Goal: Information Seeking & Learning: Learn about a topic

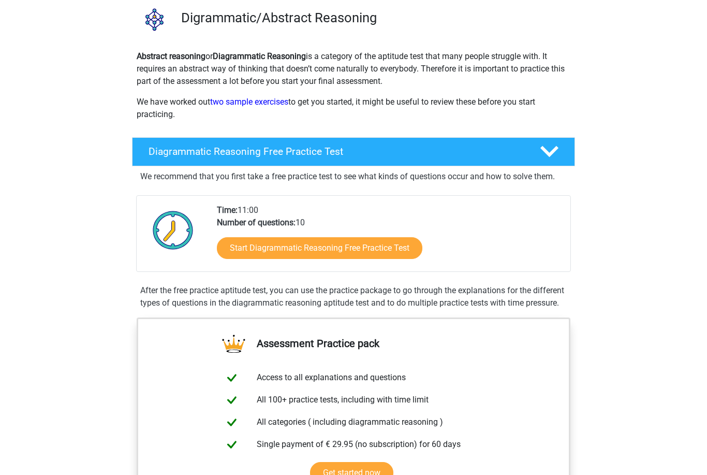
scroll to position [86, 0]
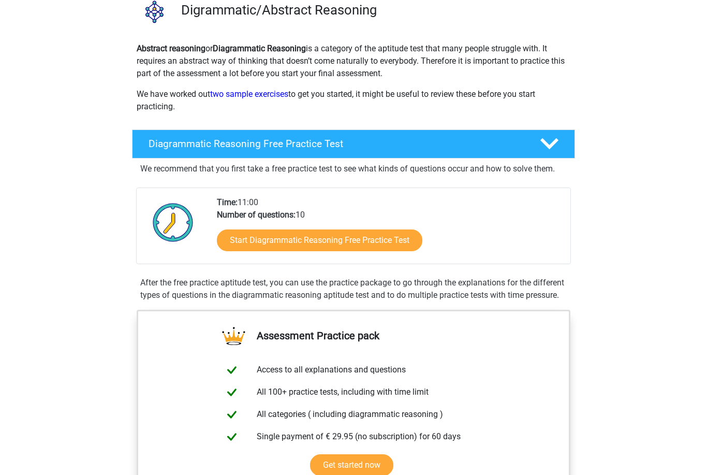
click at [377, 238] on link "Start Diagrammatic Reasoning Free Practice Test" at bounding box center [320, 241] width 206 height 22
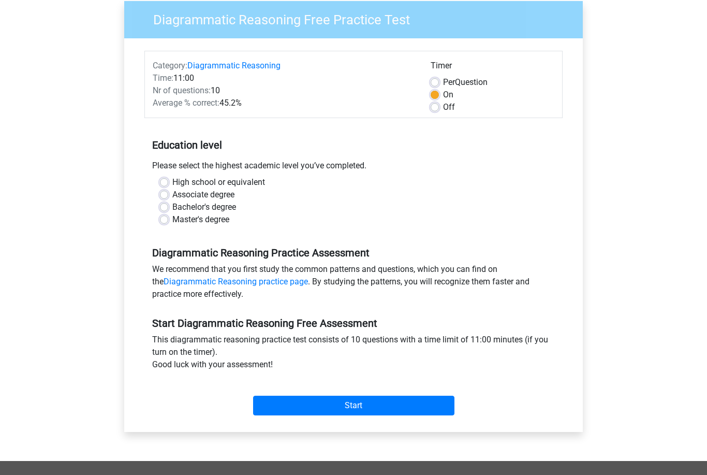
scroll to position [84, 0]
click at [443, 109] on label "Off" at bounding box center [449, 107] width 12 height 12
click at [434, 109] on input "Off" at bounding box center [435, 106] width 8 height 10
radio input "true"
click at [370, 401] on input "Start" at bounding box center [353, 406] width 201 height 20
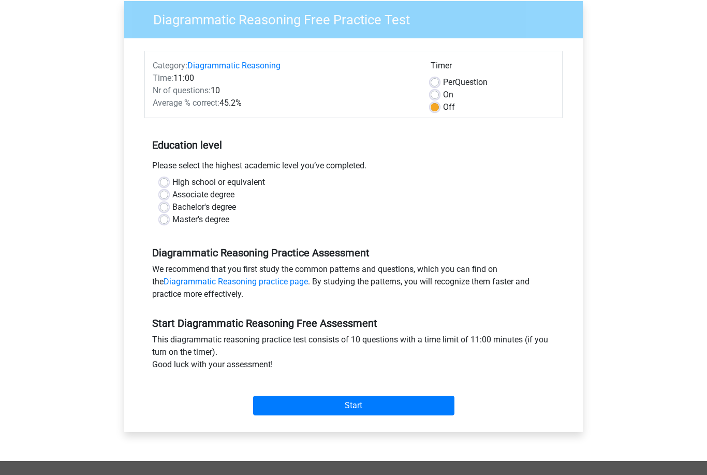
click at [172, 217] on label "Master's degree" at bounding box center [200, 219] width 57 height 12
click at [165, 217] on input "Master's degree" at bounding box center [164, 218] width 8 height 10
radio input "true"
click at [172, 207] on label "Bachelor's degree" at bounding box center [204, 207] width 64 height 12
click at [163, 207] on input "Bachelor's degree" at bounding box center [164, 206] width 8 height 10
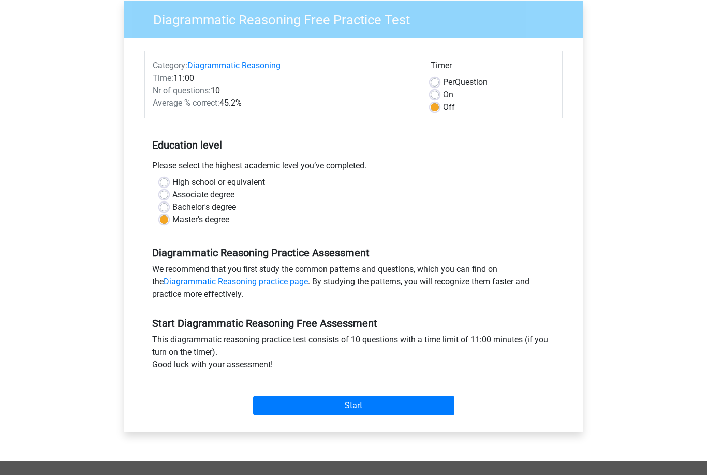
radio input "true"
click at [376, 410] on input "Start" at bounding box center [353, 406] width 201 height 20
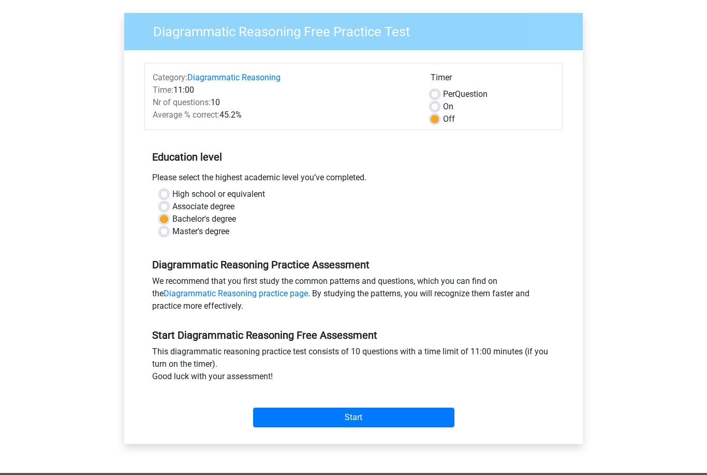
scroll to position [72, 0]
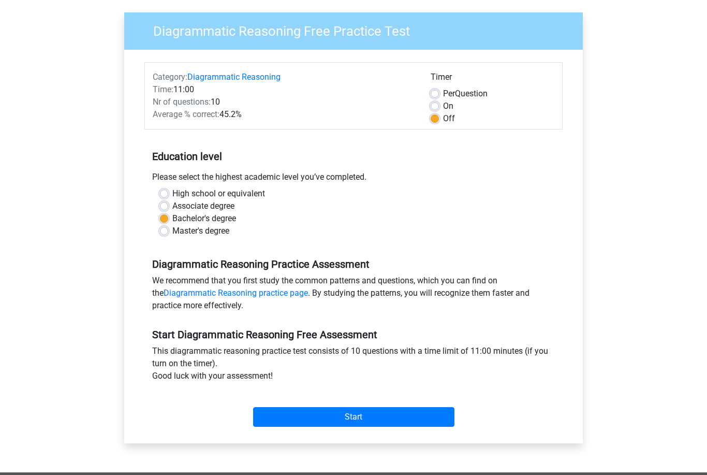
click at [415, 420] on input "Start" at bounding box center [353, 418] width 201 height 20
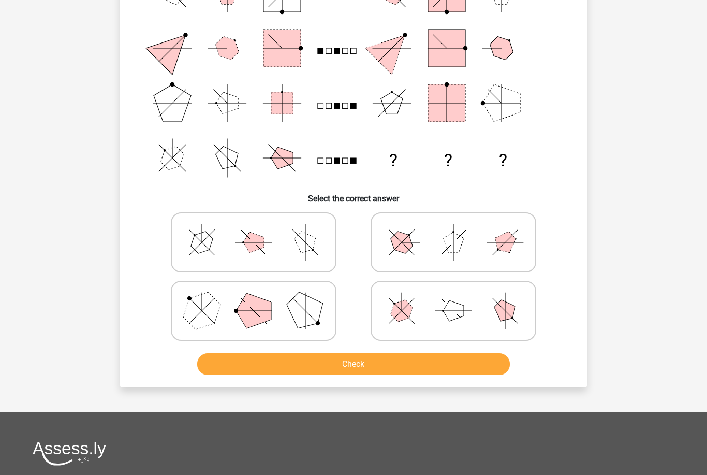
scroll to position [49, 0]
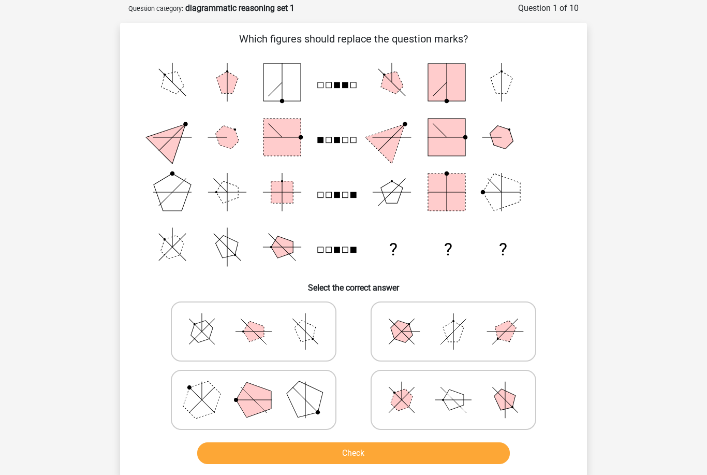
click at [459, 315] on input "radio" at bounding box center [457, 315] width 7 height 7
radio input "true"
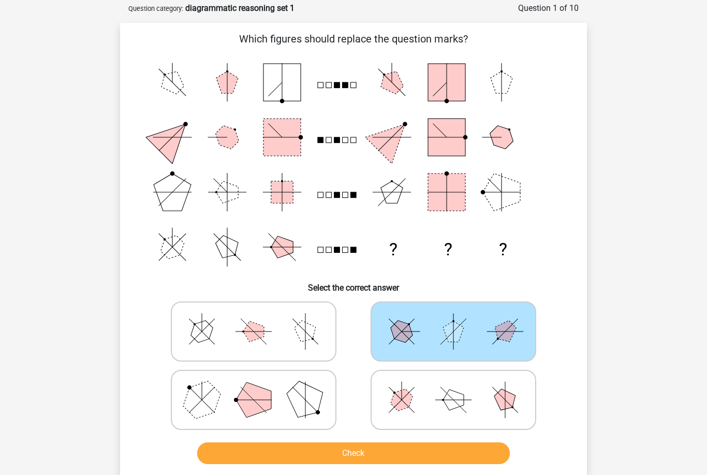
scroll to position [50, 0]
click at [484, 324] on icon at bounding box center [453, 332] width 155 height 52
click at [460, 318] on input "radio" at bounding box center [457, 315] width 7 height 7
click at [295, 329] on icon at bounding box center [253, 332] width 155 height 52
click at [260, 318] on input "radio" at bounding box center [257, 315] width 7 height 7
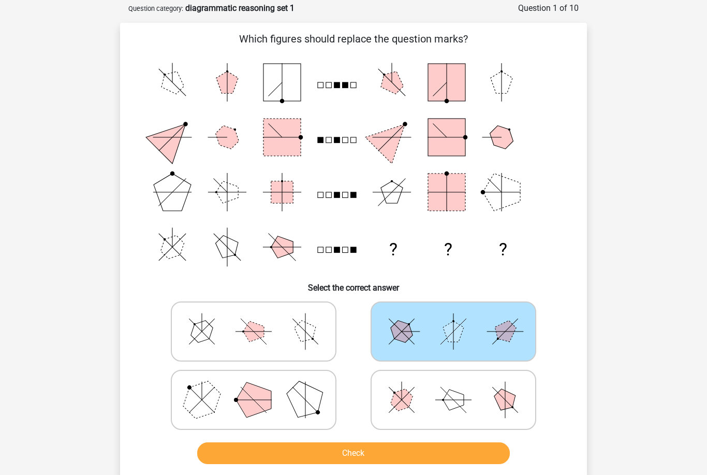
radio input "true"
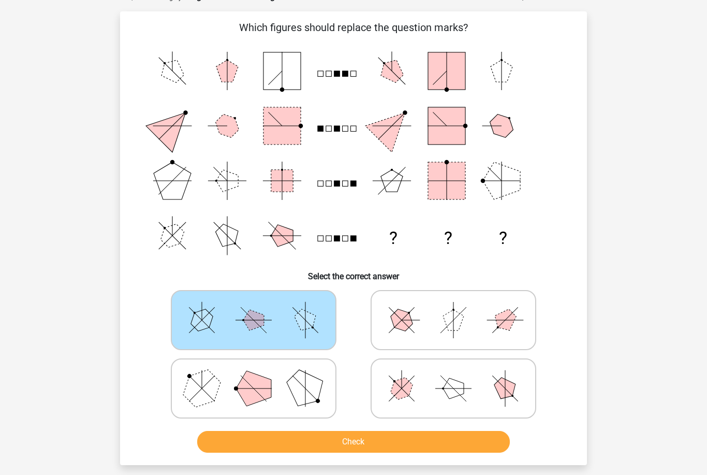
scroll to position [63, 0]
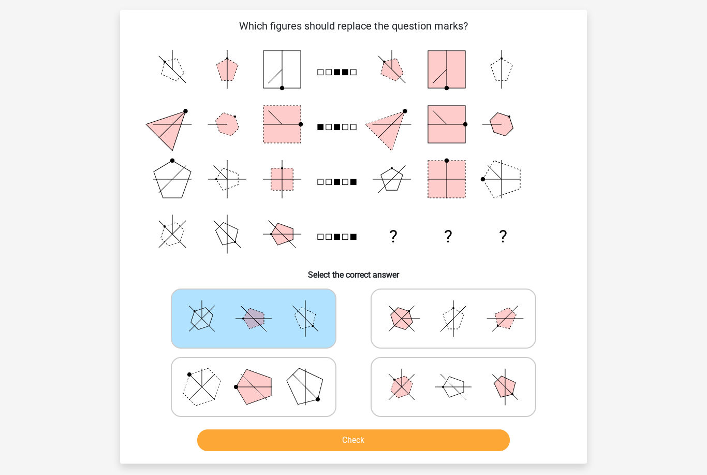
click at [404, 240] on icon "? ? ?" at bounding box center [353, 152] width 417 height 220
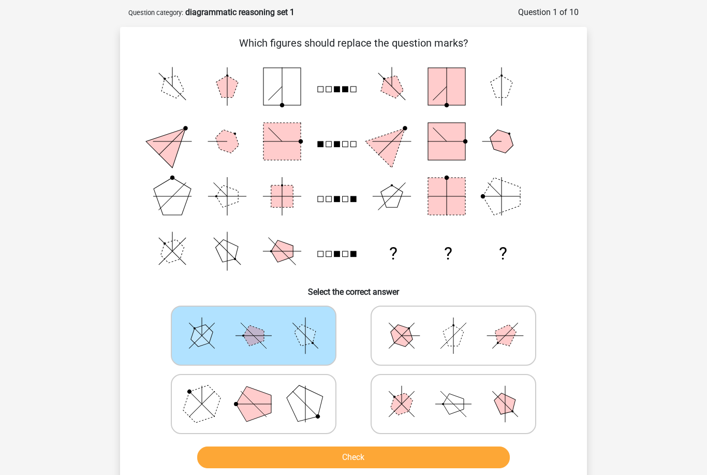
scroll to position [45, 0]
click at [297, 399] on polygon at bounding box center [306, 404] width 50 height 50
click at [260, 391] on input "radio" at bounding box center [257, 388] width 7 height 7
radio input "true"
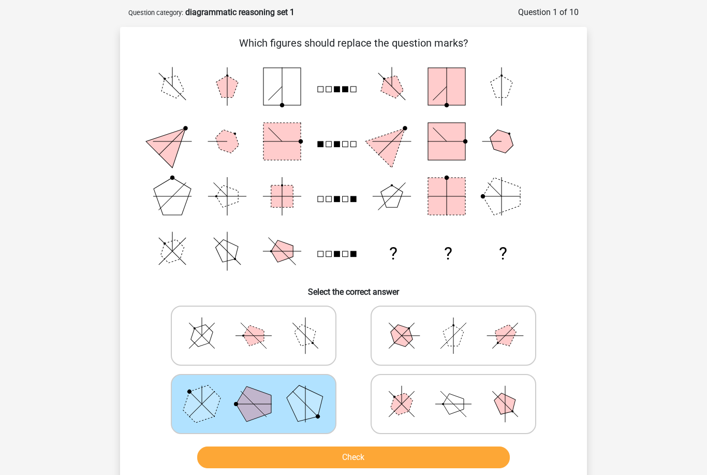
scroll to position [46, 0]
click at [364, 457] on button "Check" at bounding box center [353, 457] width 313 height 22
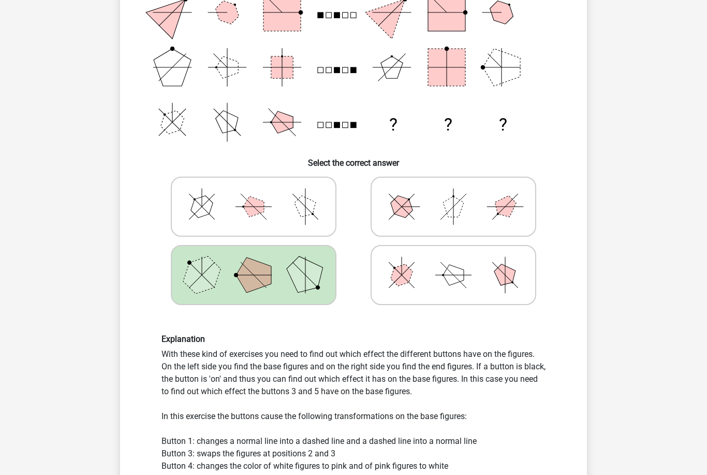
scroll to position [182, 0]
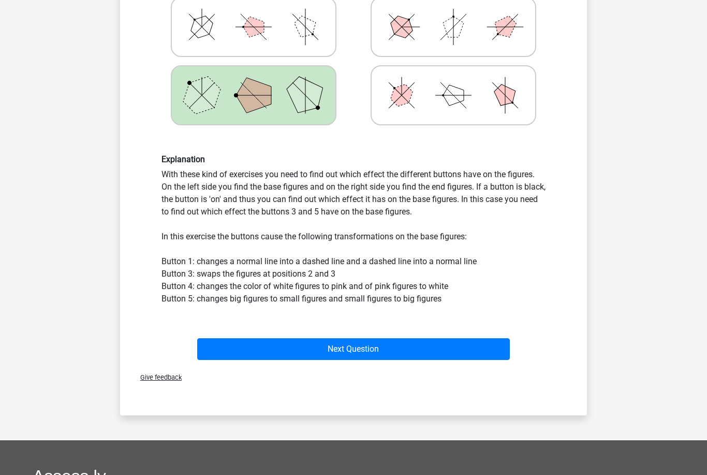
click at [451, 353] on button "Next Question" at bounding box center [353, 350] width 313 height 22
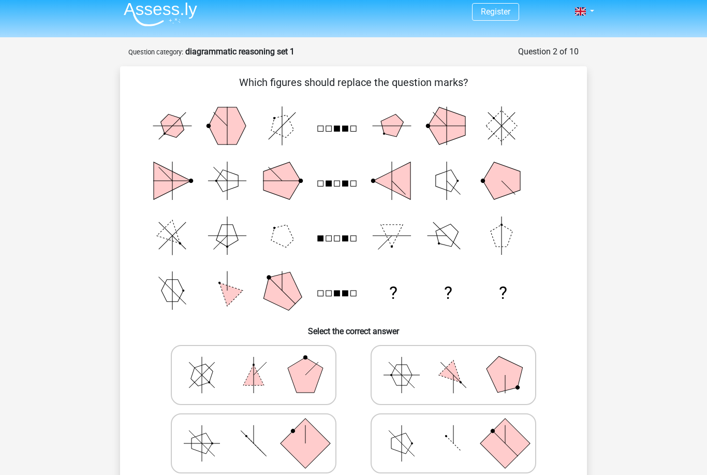
scroll to position [0, 0]
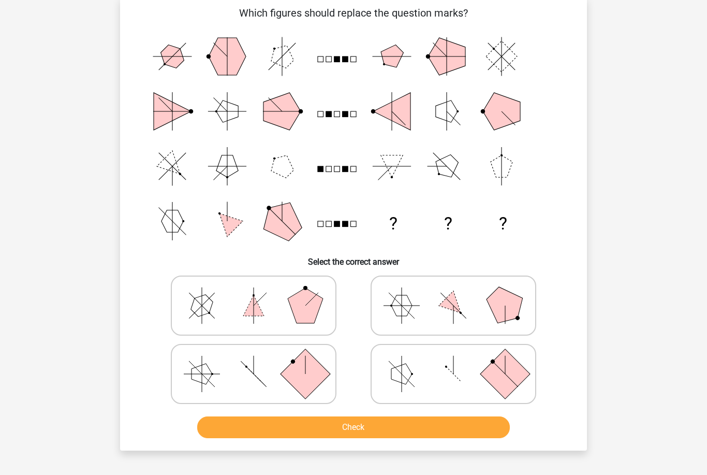
click at [510, 294] on polygon at bounding box center [506, 306] width 50 height 50
click at [460, 293] on input "radio" at bounding box center [457, 289] width 7 height 7
radio input "true"
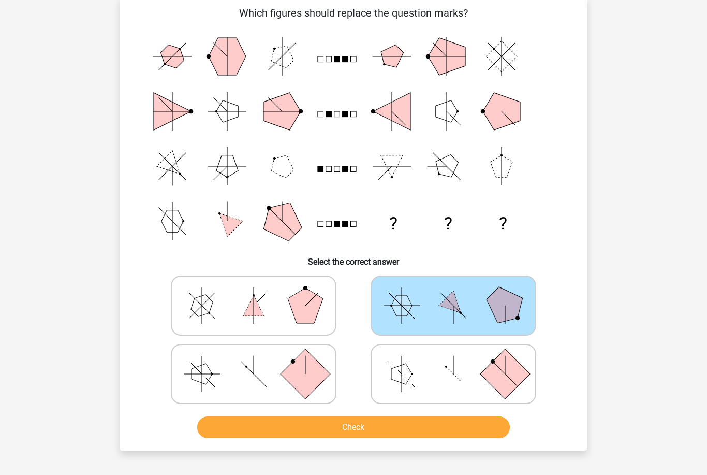
scroll to position [76, 0]
click at [496, 358] on icon at bounding box center [453, 374] width 155 height 52
click at [460, 358] on input "radio" at bounding box center [457, 357] width 7 height 7
radio input "true"
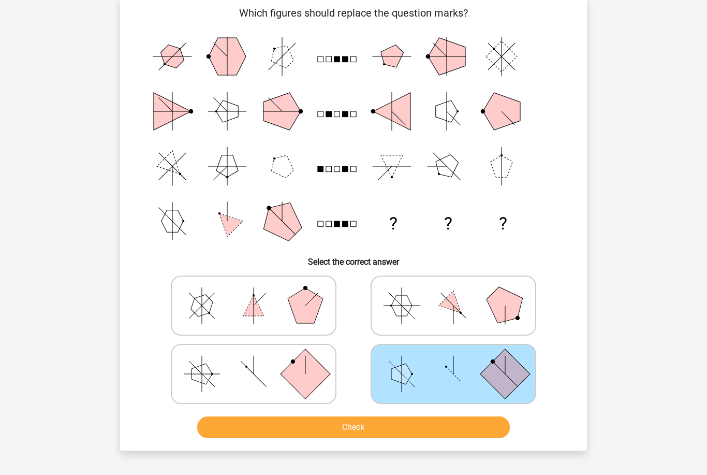
click at [512, 303] on polygon at bounding box center [506, 305] width 50 height 50
click at [460, 293] on input "radio" at bounding box center [457, 289] width 7 height 7
radio input "true"
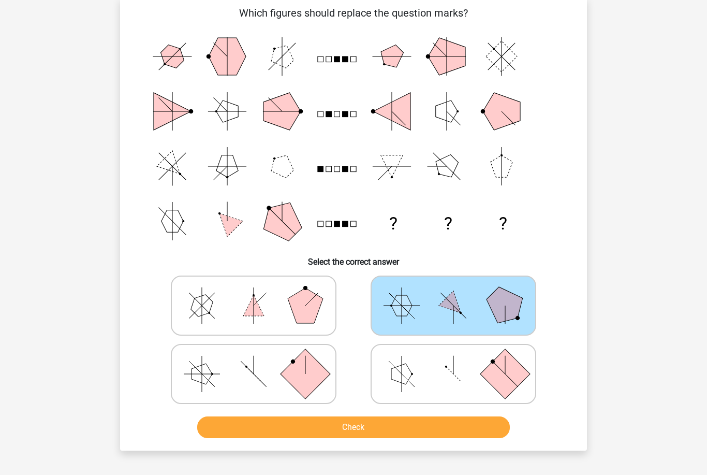
click at [505, 307] on polygon at bounding box center [506, 305] width 50 height 50
click at [460, 293] on input "radio" at bounding box center [457, 289] width 7 height 7
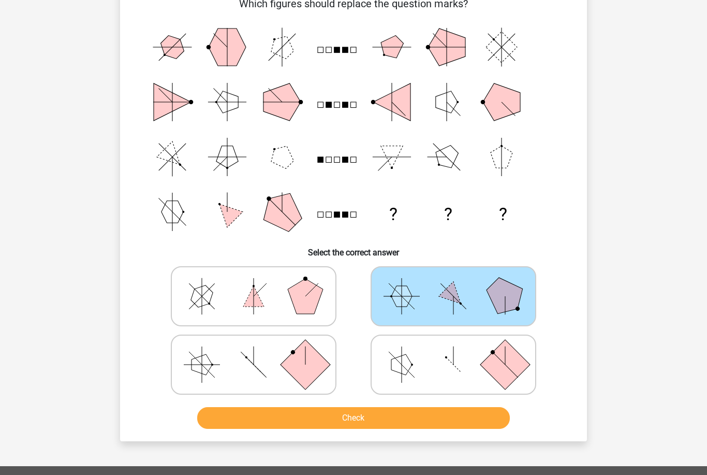
scroll to position [85, 0]
click at [285, 362] on rect at bounding box center [306, 364] width 50 height 50
click at [260, 352] on input "radio" at bounding box center [257, 348] width 7 height 7
radio input "true"
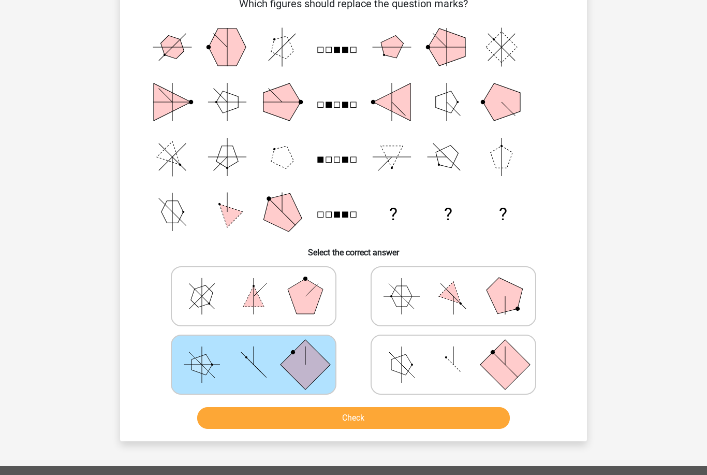
click at [274, 415] on button "Check" at bounding box center [353, 418] width 313 height 22
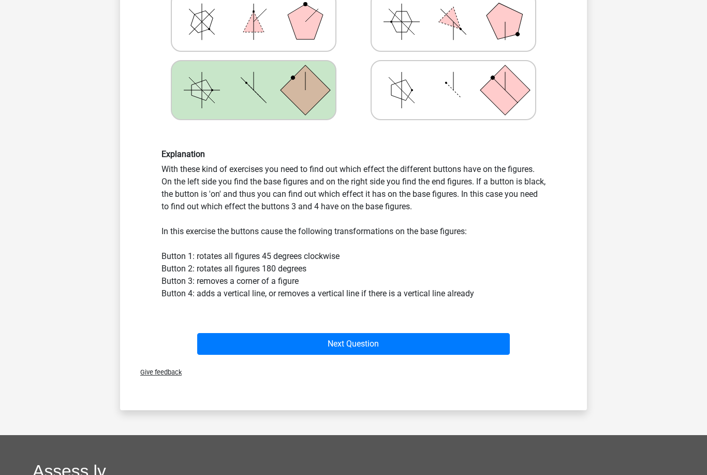
scroll to position [360, 0]
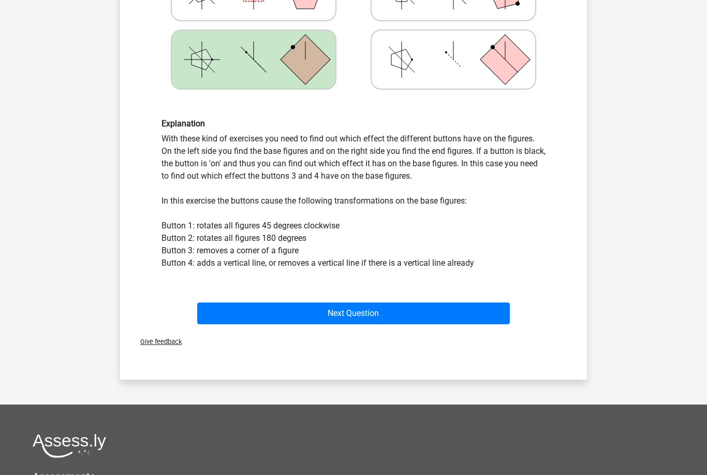
click at [499, 308] on button "Next Question" at bounding box center [353, 314] width 313 height 22
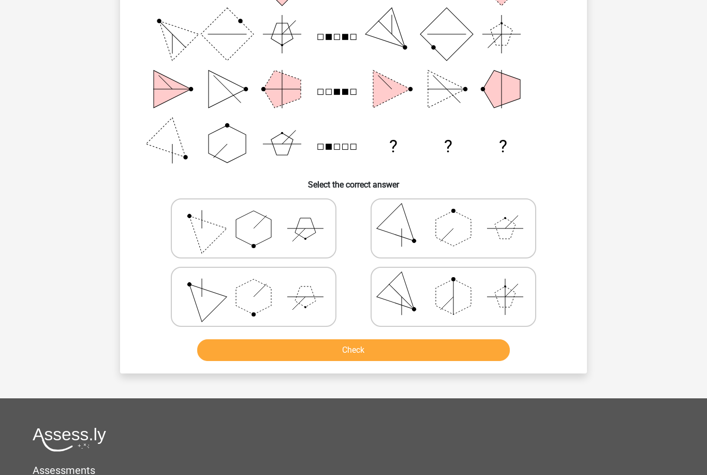
scroll to position [52, 0]
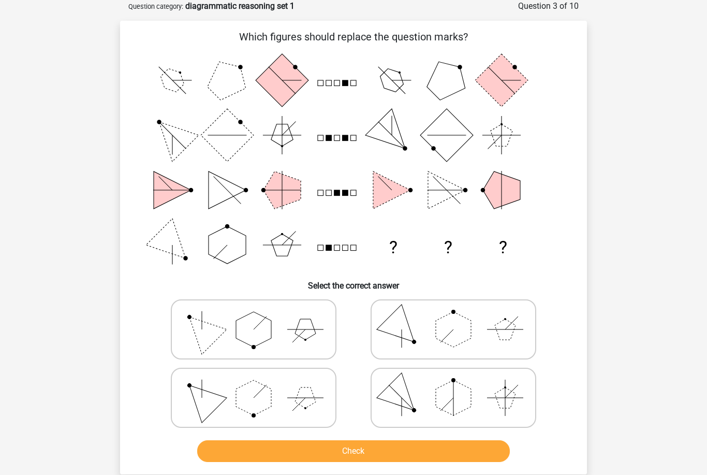
click at [319, 409] on icon at bounding box center [253, 398] width 155 height 52
click at [260, 385] on input "radio" at bounding box center [257, 381] width 7 height 7
radio input "true"
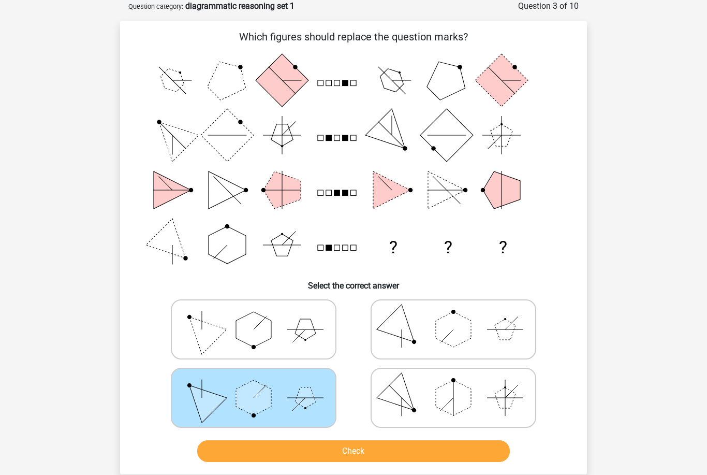
click at [370, 440] on button "Check" at bounding box center [353, 451] width 313 height 22
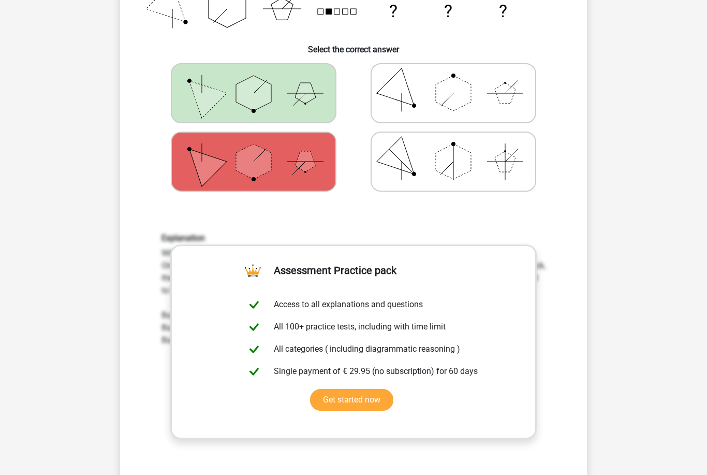
scroll to position [288, 0]
click at [394, 389] on link "Get started now" at bounding box center [351, 400] width 83 height 22
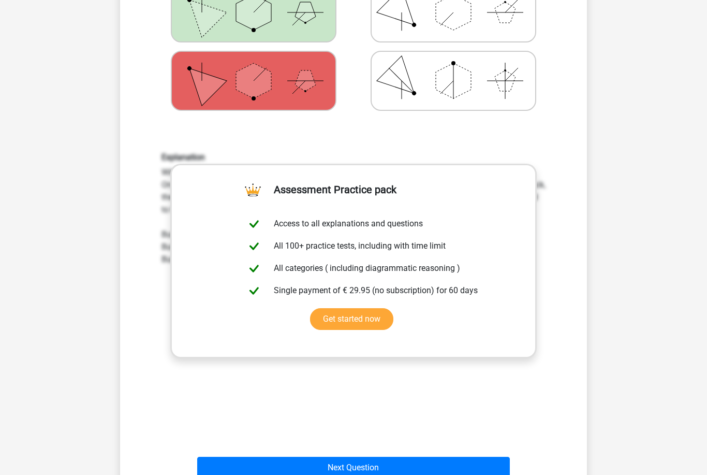
scroll to position [369, 0]
click at [456, 400] on div "Explanation With these kind of exercises you need to find out which effect the …" at bounding box center [354, 287] width 434 height 321
click at [543, 349] on div "Explanation With these kind of exercises you need to find out which effect the …" at bounding box center [354, 287] width 434 height 321
click at [477, 417] on div "Explanation With these kind of exercises you need to find out which effect the …" at bounding box center [354, 287] width 434 height 321
click at [422, 466] on button "Next Question" at bounding box center [353, 468] width 313 height 22
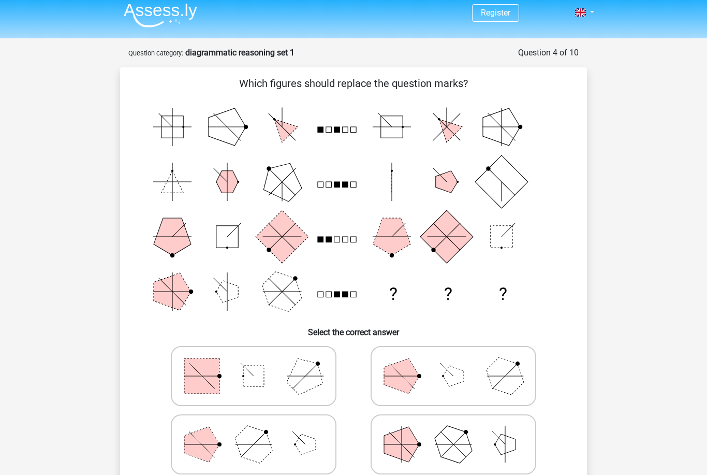
scroll to position [0, 0]
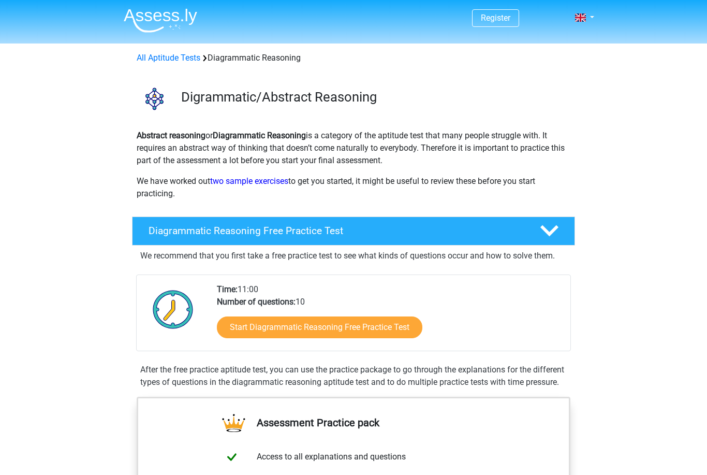
scroll to position [120, 0]
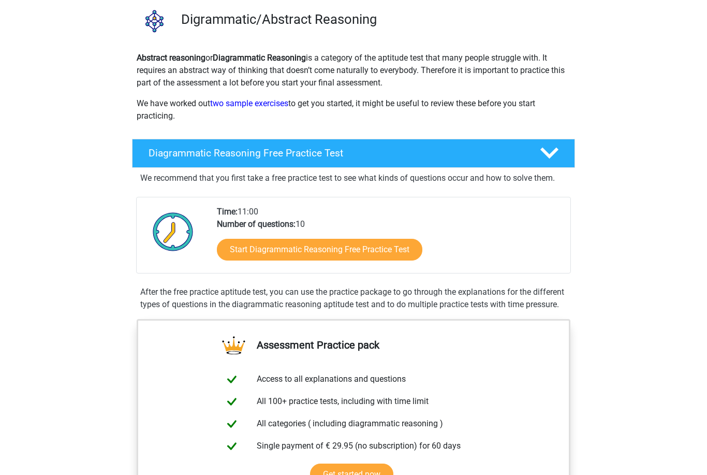
scroll to position [80, 0]
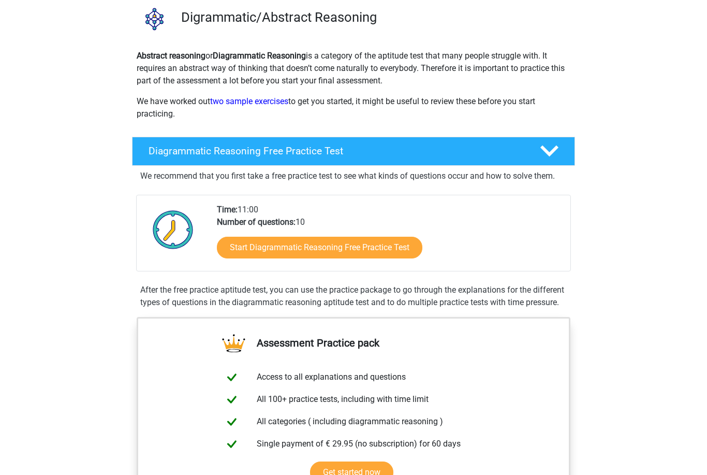
click at [382, 248] on link "Start Diagrammatic Reasoning Free Practice Test" at bounding box center [320, 248] width 206 height 22
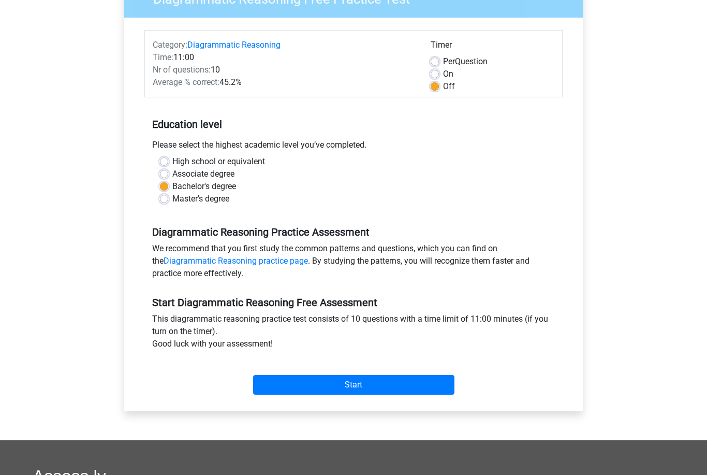
scroll to position [105, 0]
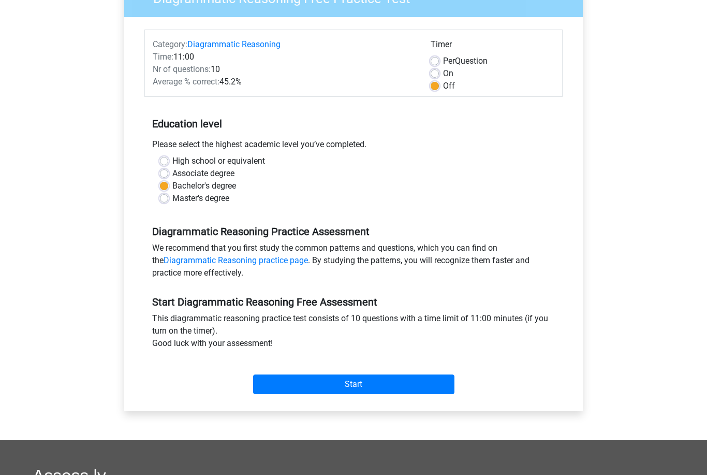
click at [376, 383] on input "Start" at bounding box center [353, 384] width 201 height 20
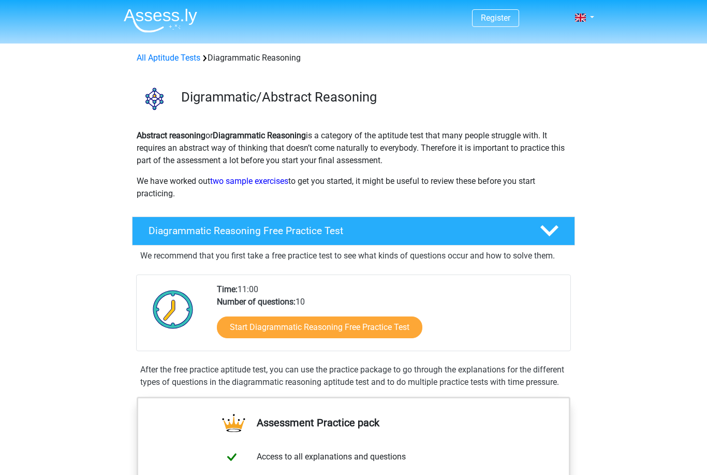
click at [266, 316] on link "Start Diagrammatic Reasoning Free Practice Test" at bounding box center [320, 327] width 206 height 22
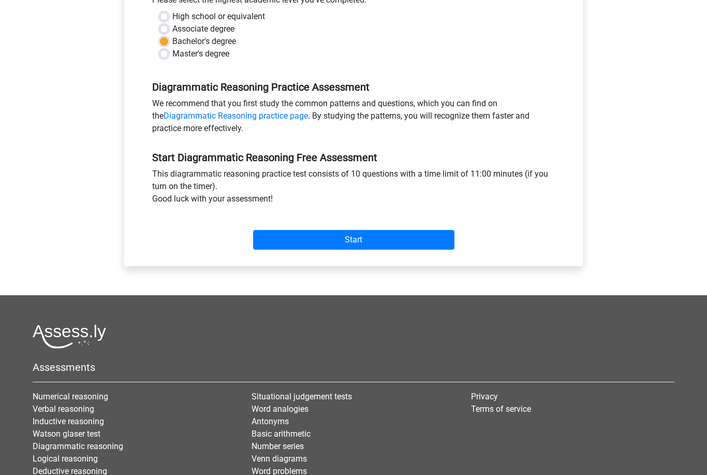
scroll to position [310, 0]
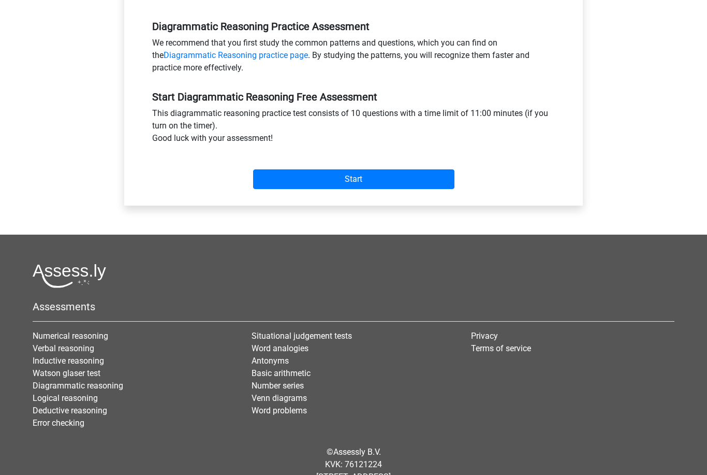
click at [405, 182] on input "Start" at bounding box center [353, 179] width 201 height 20
